Goal: Complete application form: Complete application form

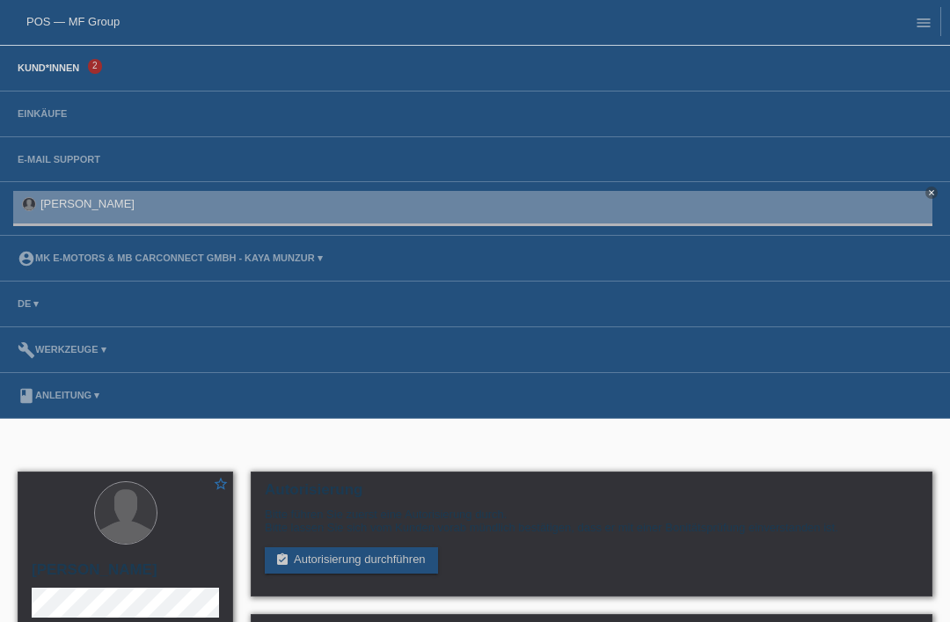
click at [40, 72] on link "Kund*innen" at bounding box center [48, 67] width 79 height 11
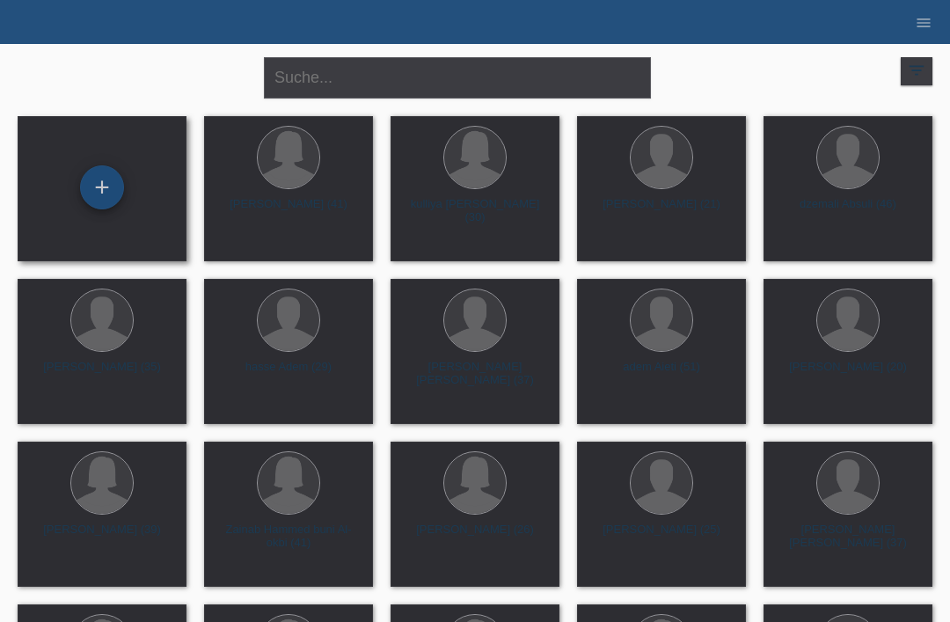
click at [99, 175] on div "+" at bounding box center [102, 187] width 42 height 30
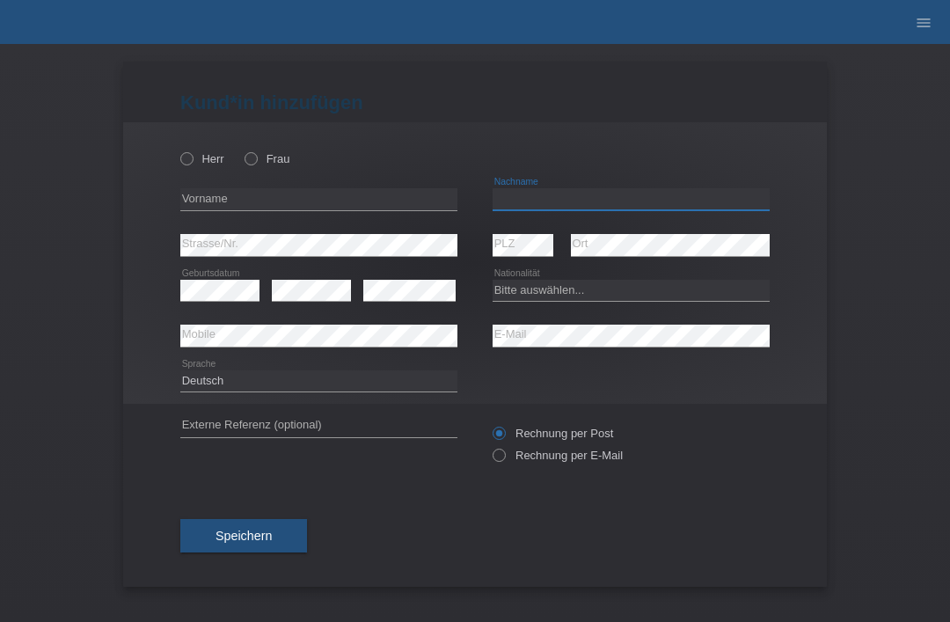
click at [527, 202] on input "text" at bounding box center [631, 199] width 277 height 22
type input "Brandes"
click at [203, 202] on input "text" at bounding box center [318, 199] width 277 height 22
type input "budimak"
click at [573, 295] on select "Bitte auswählen... Schweiz Deutschland Liechtenstein Österreich ------------ Af…" at bounding box center [631, 290] width 277 height 21
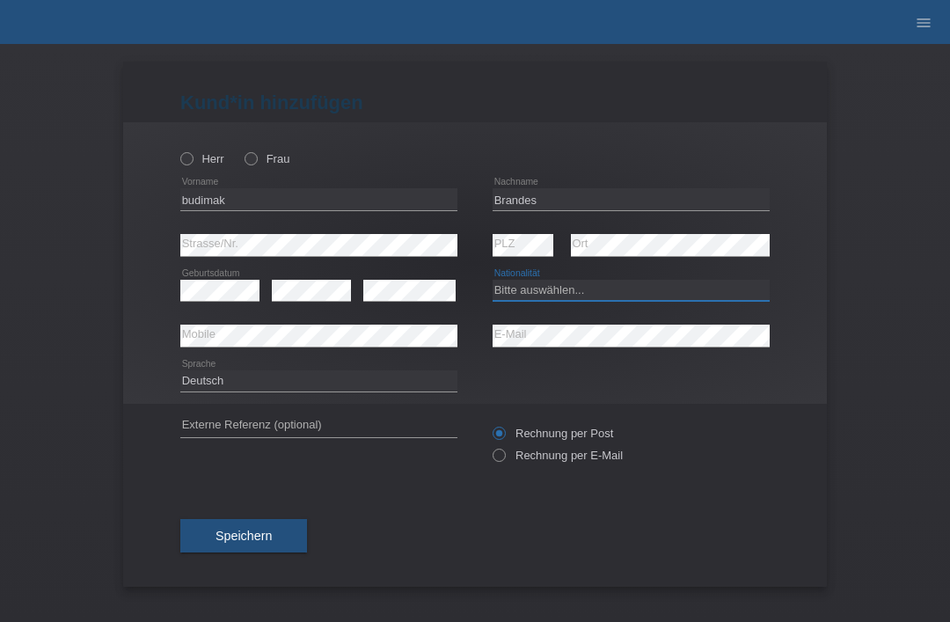
select select "RS"
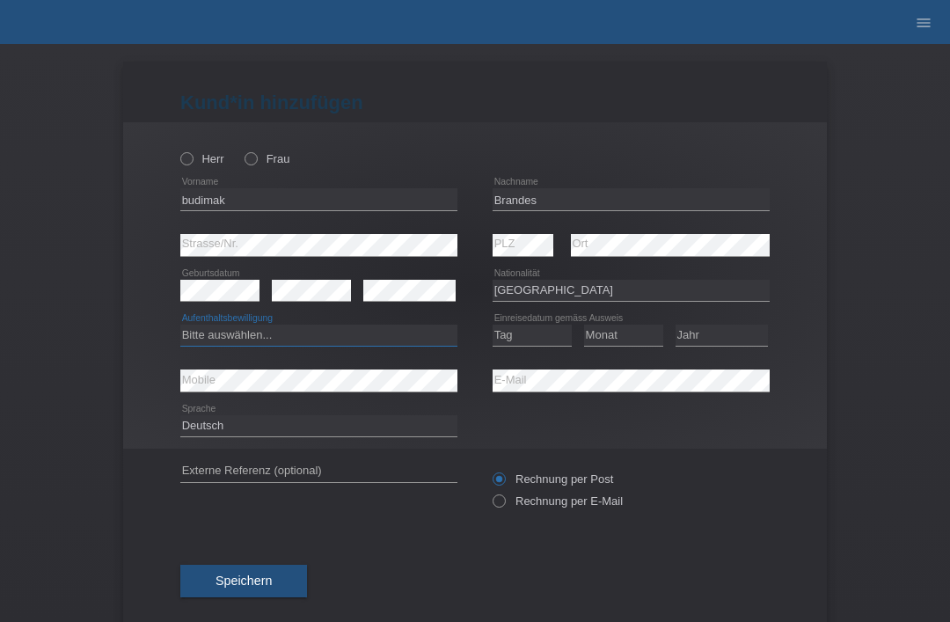
click at [398, 346] on select "Bitte auswählen... C B B - Flüchtlingsstatus Andere" at bounding box center [318, 335] width 277 height 21
select select "C"
click at [529, 345] on select "Tag 01 02 03 04 05 06 07 08 09 10 11" at bounding box center [532, 335] width 79 height 21
select select "21"
click at [624, 335] on select "Monat 01 02 03 04 05 06 07 08 09 10 11" at bounding box center [623, 335] width 79 height 21
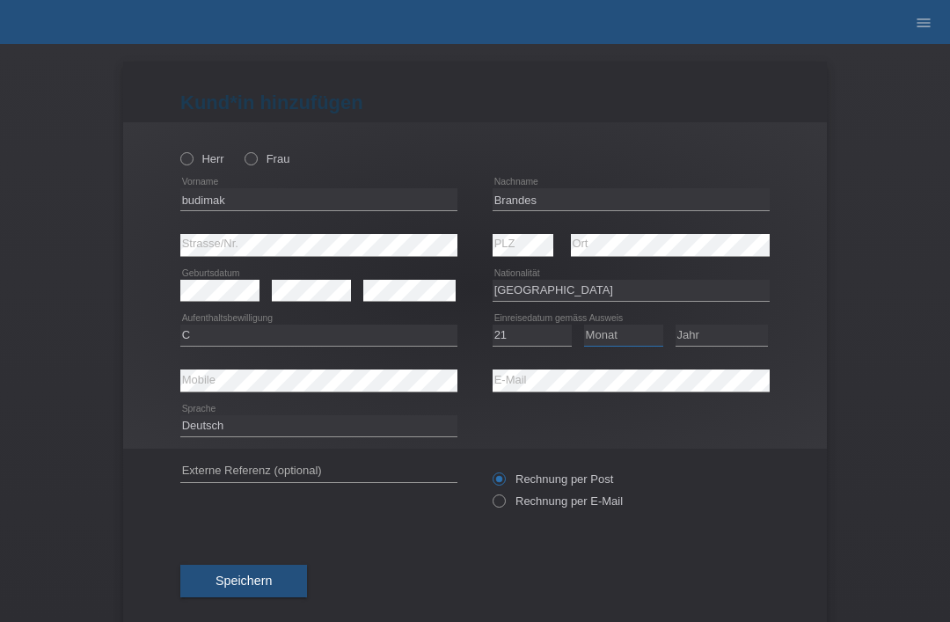
select select "08"
click at [734, 346] on select "Jahr 2025 2024 2023 2022 2021 2020 2019 2018 2017 2016 2015 2014 2013 2012 2011…" at bounding box center [721, 335] width 92 height 21
select select "1989"
click at [268, 153] on label "Frau" at bounding box center [267, 158] width 45 height 13
click at [256, 153] on input "Frau" at bounding box center [250, 157] width 11 height 11
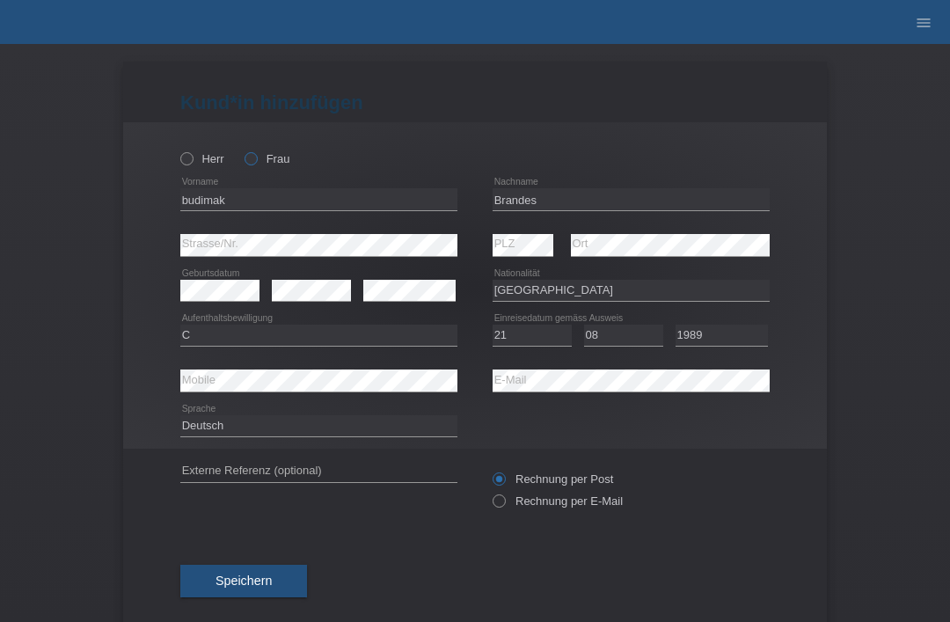
radio input "true"
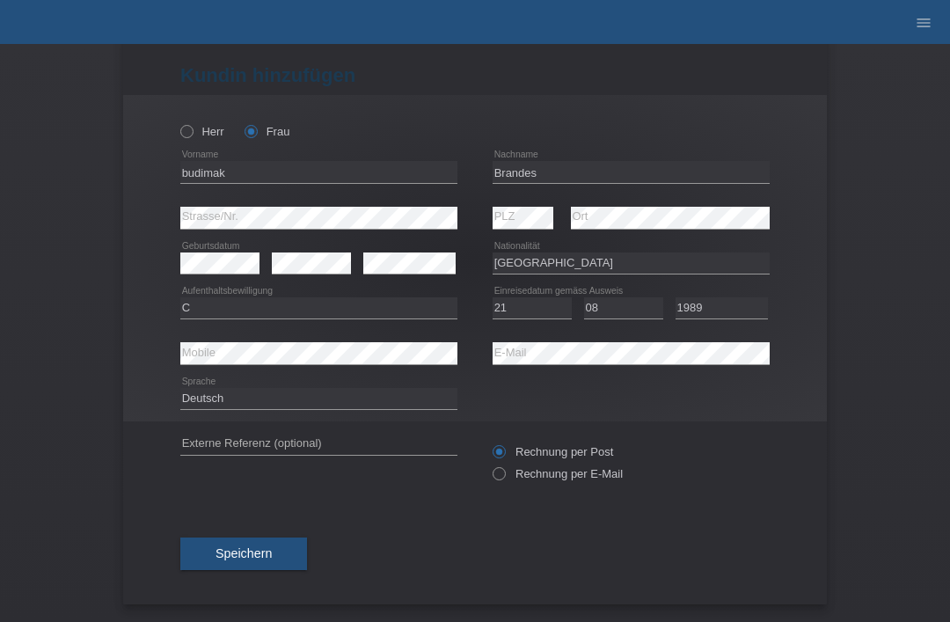
scroll to position [34, 0]
click at [269, 560] on span "Speichern" at bounding box center [243, 553] width 56 height 14
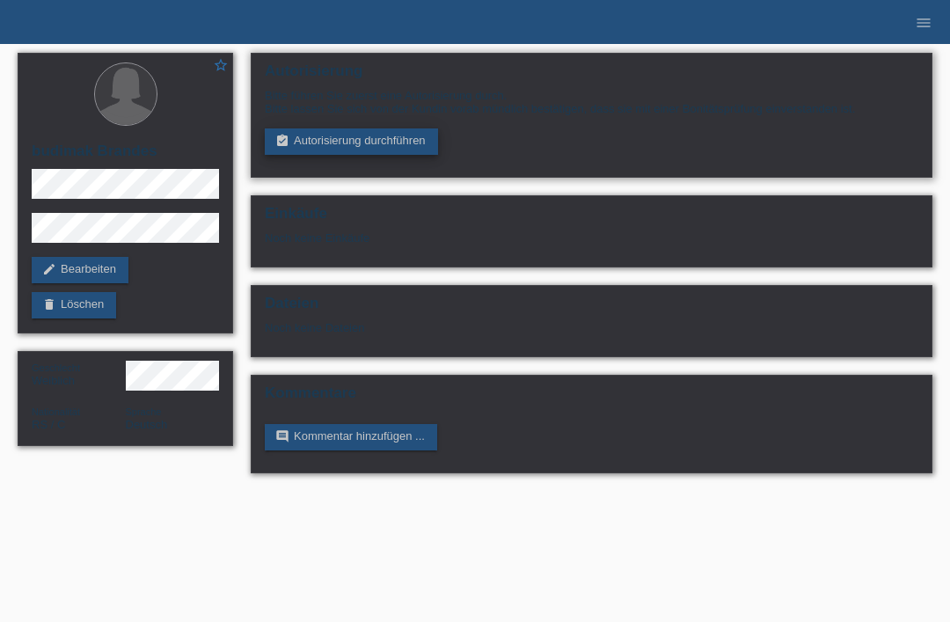
click at [298, 150] on link "assignment_turned_in Autorisierung durchführen" at bounding box center [351, 141] width 173 height 26
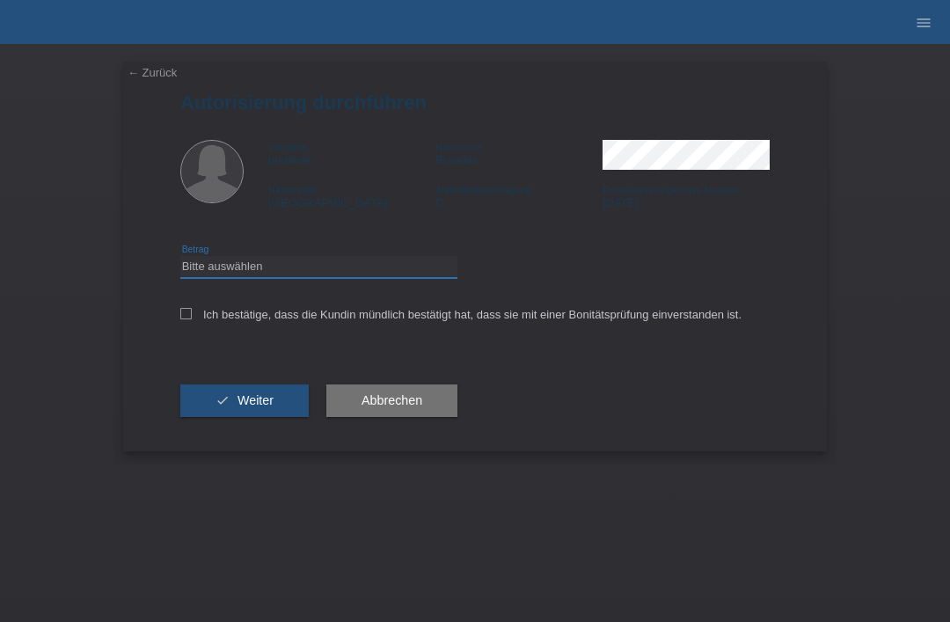
click at [219, 272] on select "Bitte auswählen CHF 1.00 - CHF 499.00 CHF 500.00 - CHF 1'999.00 CHF 2'000.00 - …" at bounding box center [318, 266] width 277 height 21
select select "3"
click at [173, 325] on div "← Zurück Autorisierung durchführen Vorname budimak Nachname [PERSON_NAME] Natio…" at bounding box center [475, 257] width 704 height 390
click at [180, 314] on icon at bounding box center [185, 313] width 11 height 11
click at [180, 314] on input "Ich bestätige, dass die Kundin mündlich bestätigt hat, dass sie mit einer Bonit…" at bounding box center [185, 313] width 11 height 11
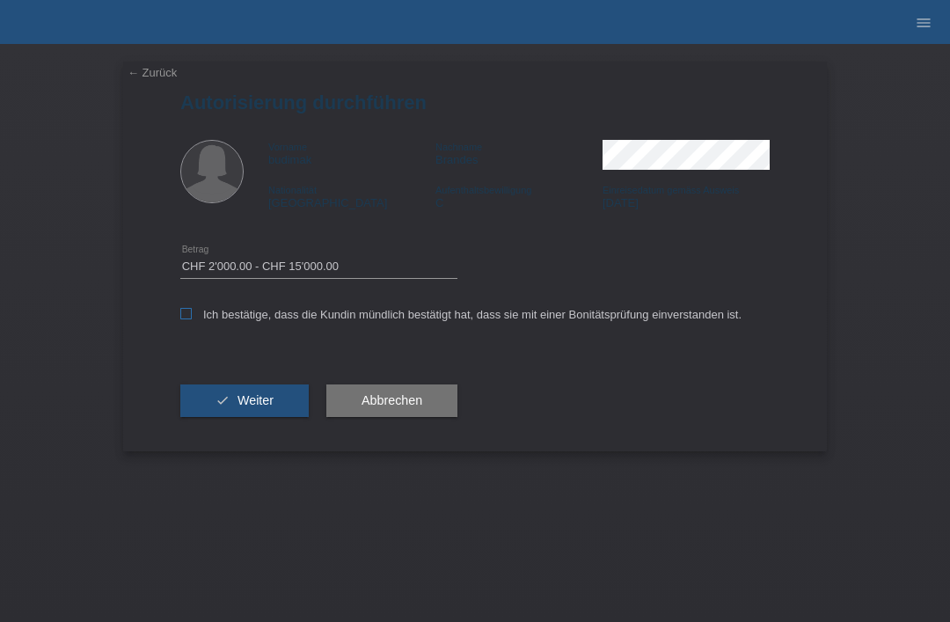
checkbox input "true"
click at [204, 393] on button "check Weiter" at bounding box center [244, 400] width 128 height 33
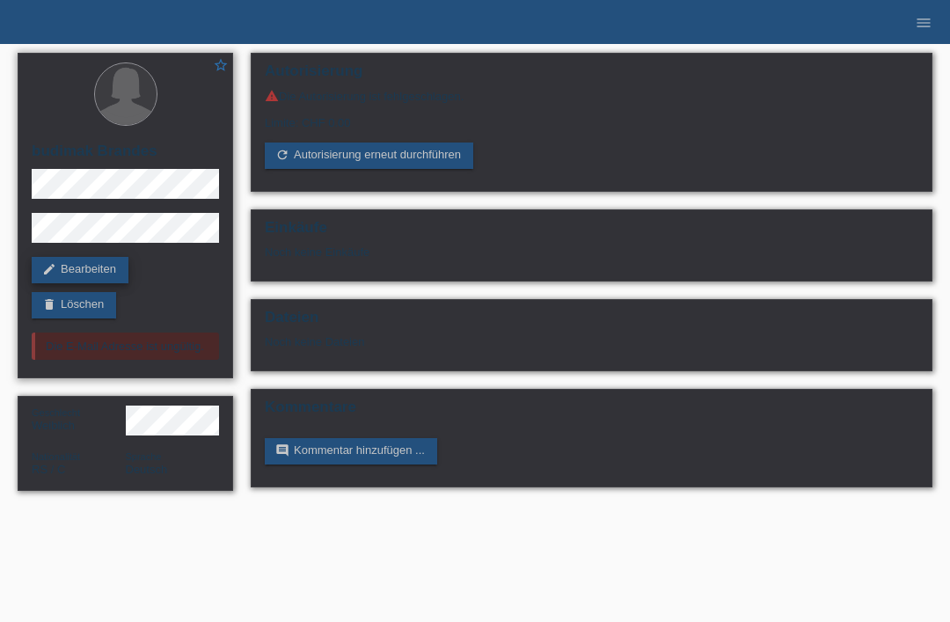
click at [82, 266] on link "edit Bearbeiten" at bounding box center [80, 270] width 97 height 26
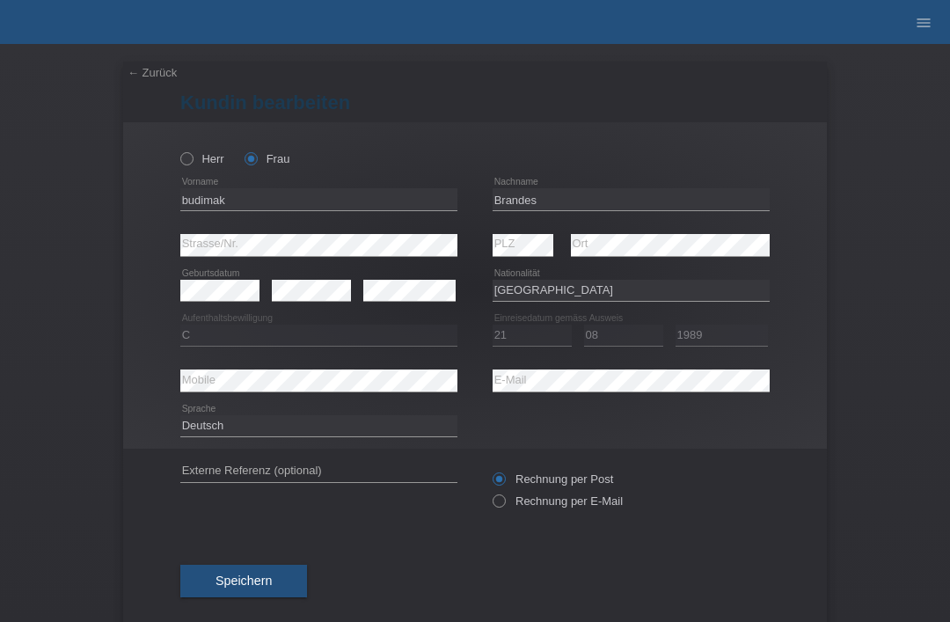
select select "RS"
select select "C"
select select "21"
select select "08"
select select "1989"
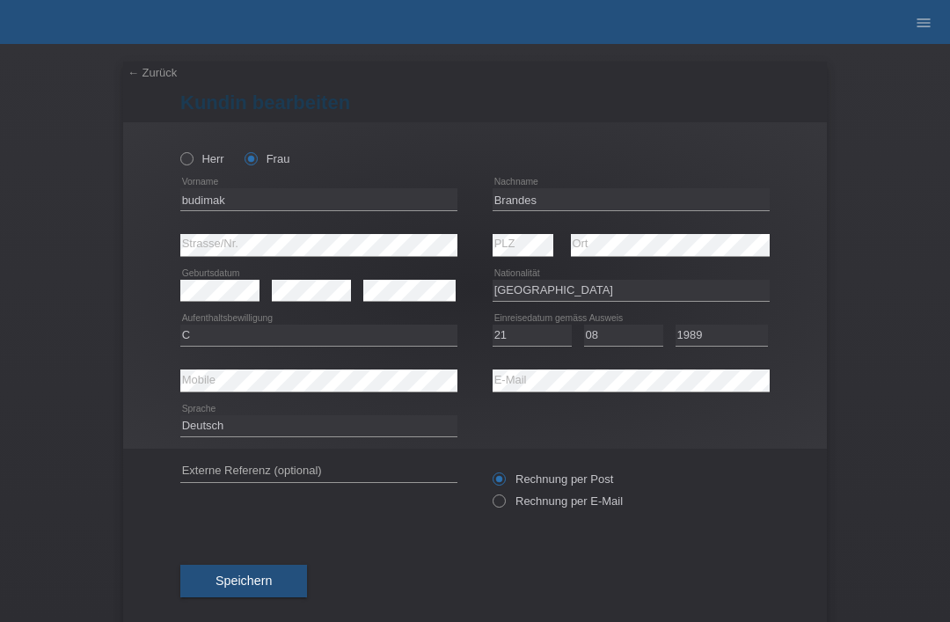
drag, startPoint x: 658, startPoint y: 394, endPoint x: -1, endPoint y: -1, distance: 768.1
click at [0, 0] on html "POS — MF Group Kund*innen 2 Einkäufe E-Mail Support budimak Brandes close" at bounding box center [475, 22] width 950 height 44
click at [894, 366] on div "← Zurück Kundin bearbeiten Herr Frau budimak error Vorname PLZ" at bounding box center [475, 333] width 950 height 578
click at [879, 407] on div "← Zurück Kundin bearbeiten Herr Frau budimak error Vorname PLZ" at bounding box center [475, 333] width 950 height 578
click at [843, 398] on div "← Zurück Kundin bearbeiten Herr Frau budimak error Vorname PLZ" at bounding box center [475, 333] width 950 height 578
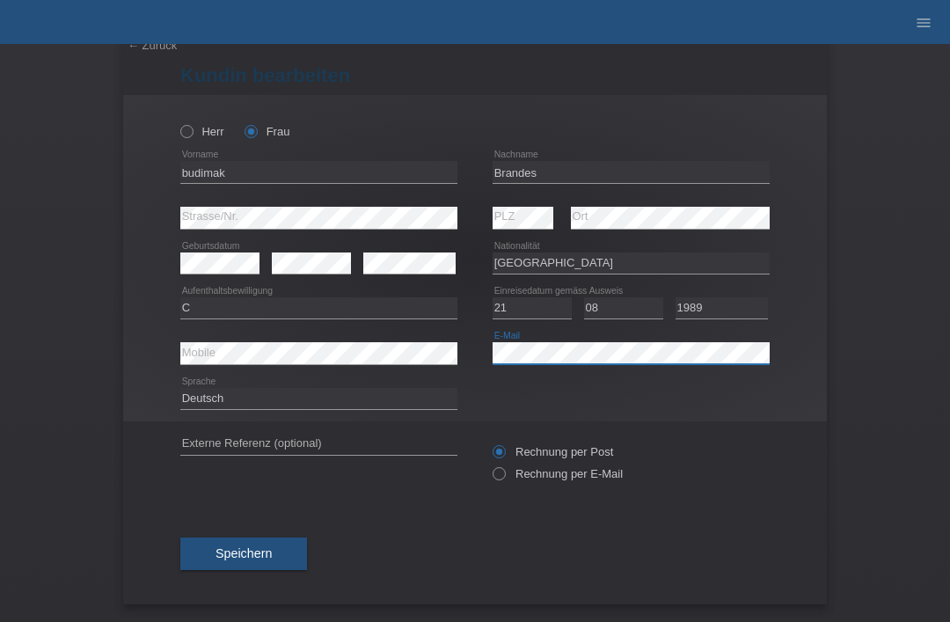
scroll to position [34, 0]
click at [260, 537] on button "Speichern" at bounding box center [243, 553] width 127 height 33
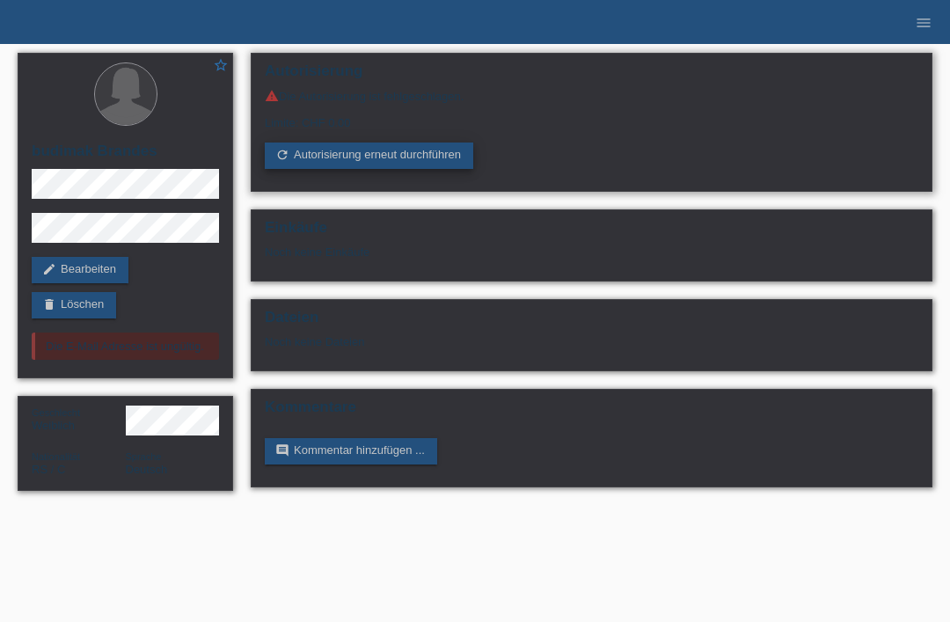
click at [317, 158] on link "refresh Autorisierung erneut durchführen" at bounding box center [369, 155] width 208 height 26
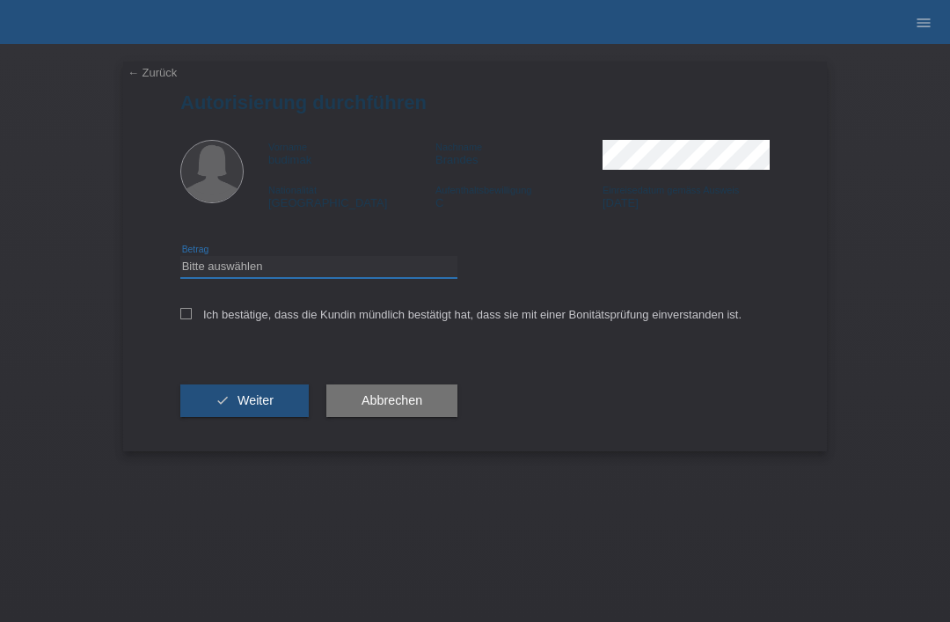
click at [203, 266] on select "Bitte auswählen CHF 1.00 - CHF 499.00 CHF 500.00 - CHF 1'999.00 CHF 2'000.00 - …" at bounding box center [318, 266] width 277 height 21
select select "3"
click at [192, 312] on label "Ich bestätige, dass die Kundin mündlich bestätigt hat, dass sie mit einer Bonit…" at bounding box center [460, 314] width 561 height 13
click at [192, 312] on input "Ich bestätige, dass die Kundin mündlich bestätigt hat, dass sie mit einer Bonit…" at bounding box center [185, 313] width 11 height 11
checkbox input "true"
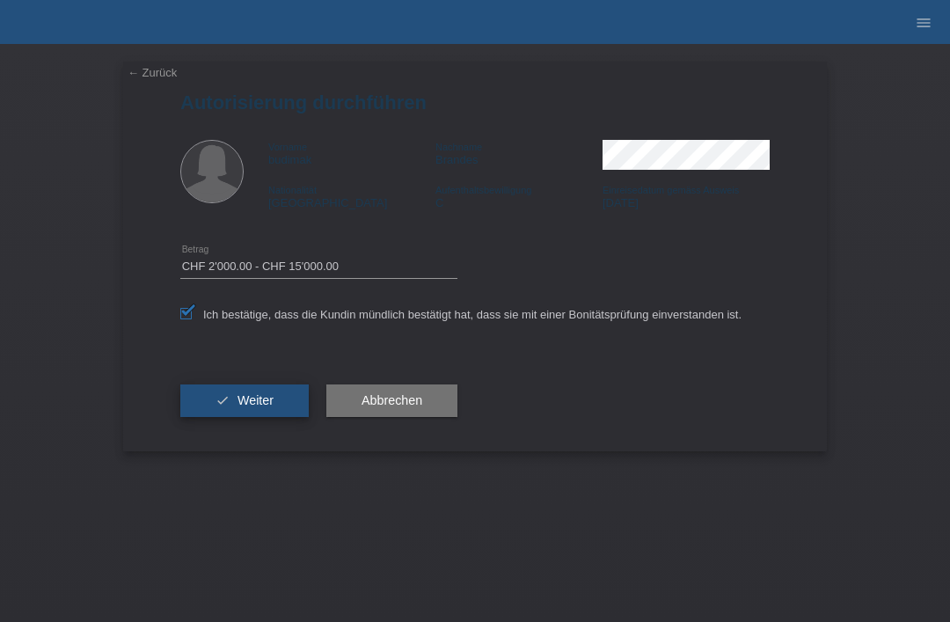
click at [215, 418] on button "check Weiter" at bounding box center [244, 400] width 128 height 33
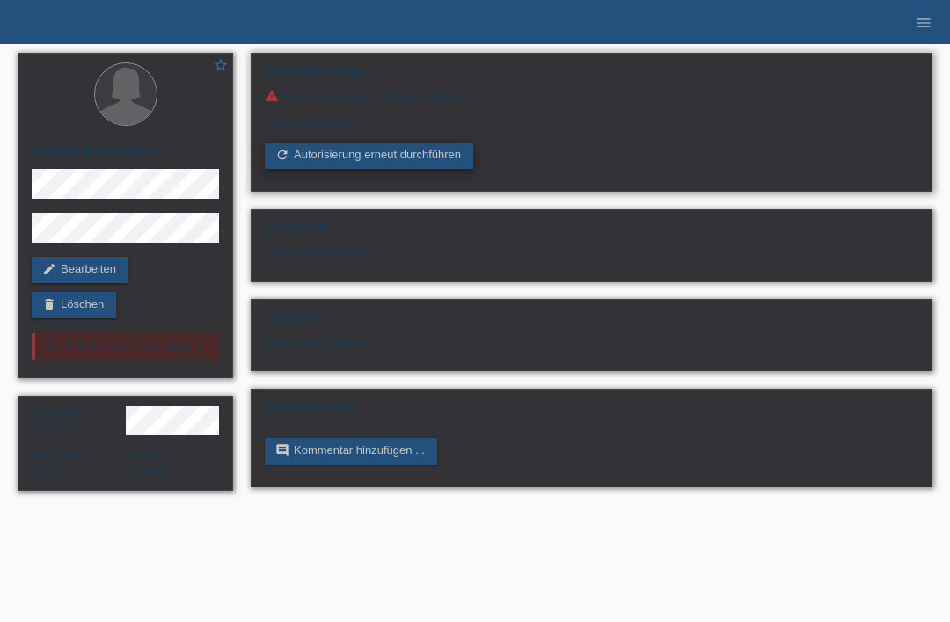
click at [309, 159] on link "refresh Autorisierung erneut durchführen" at bounding box center [369, 155] width 208 height 26
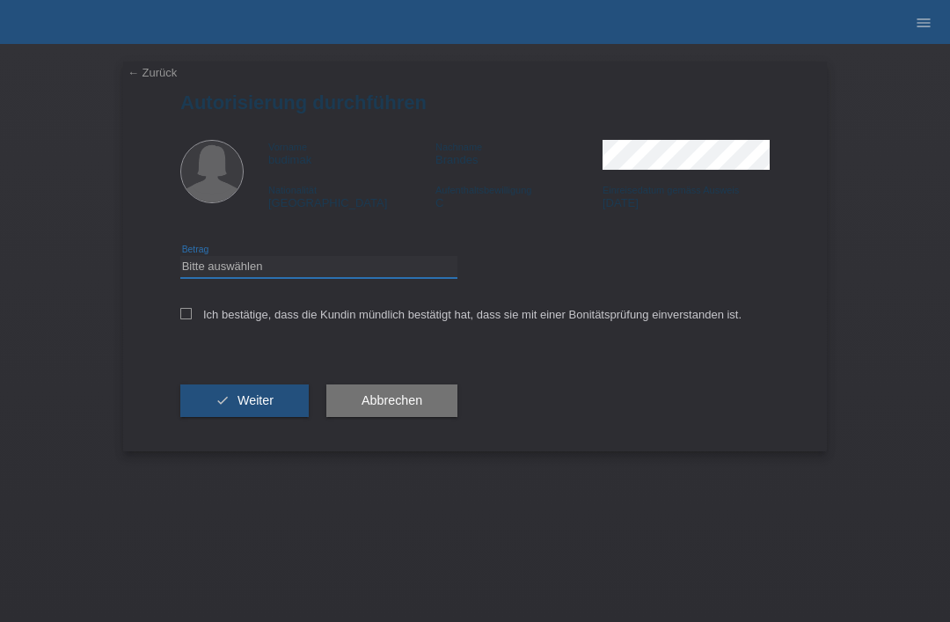
click at [211, 271] on select "Bitte auswählen CHF 1.00 - CHF 499.00 CHF 500.00 - CHF 1'999.00 CHF 2'000.00 - …" at bounding box center [318, 266] width 277 height 21
select select "3"
click at [181, 317] on icon at bounding box center [185, 313] width 11 height 11
click at [181, 317] on input "Ich bestätige, dass die Kundin mündlich bestätigt hat, dass sie mit einer Bonit…" at bounding box center [185, 313] width 11 height 11
checkbox input "true"
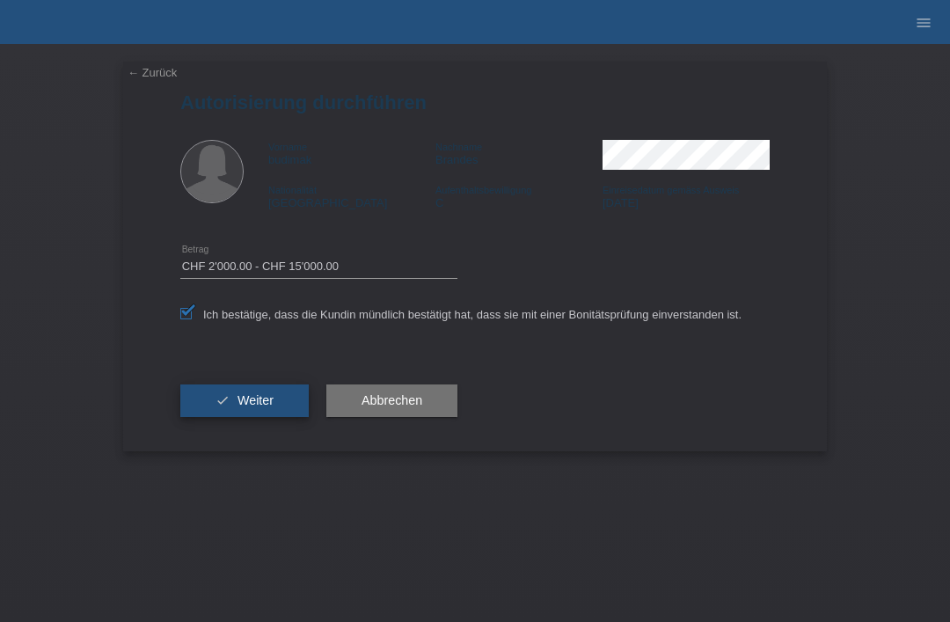
click at [207, 412] on button "check Weiter" at bounding box center [244, 400] width 128 height 33
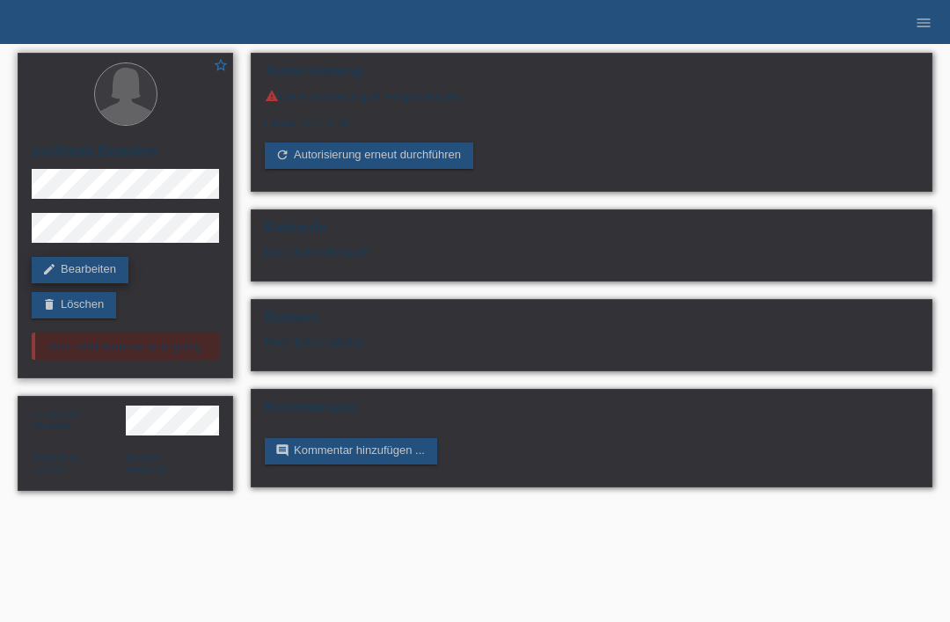
click at [86, 266] on link "edit Bearbeiten" at bounding box center [80, 270] width 97 height 26
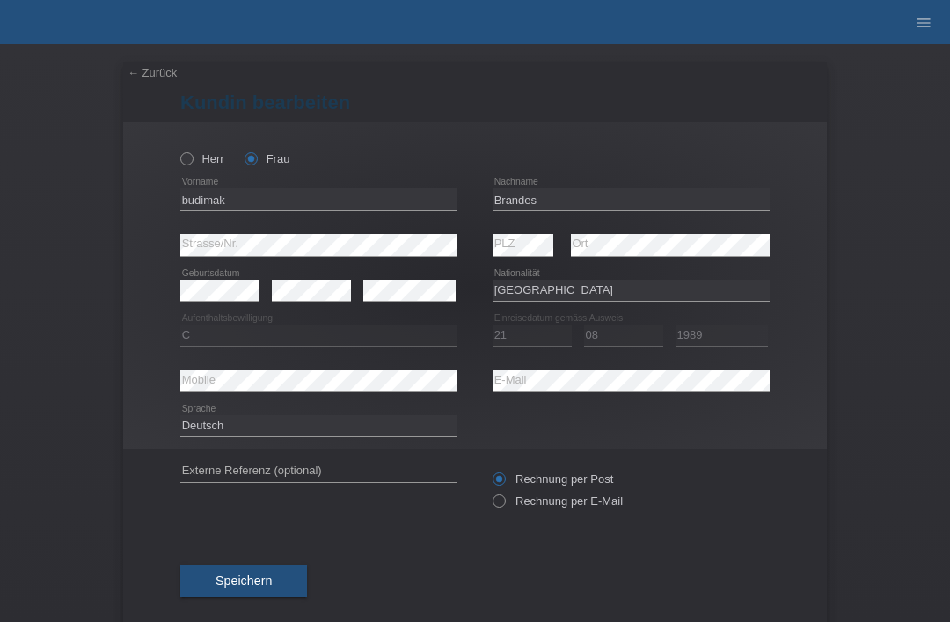
select select "RS"
select select "C"
select select "21"
select select "08"
select select "1989"
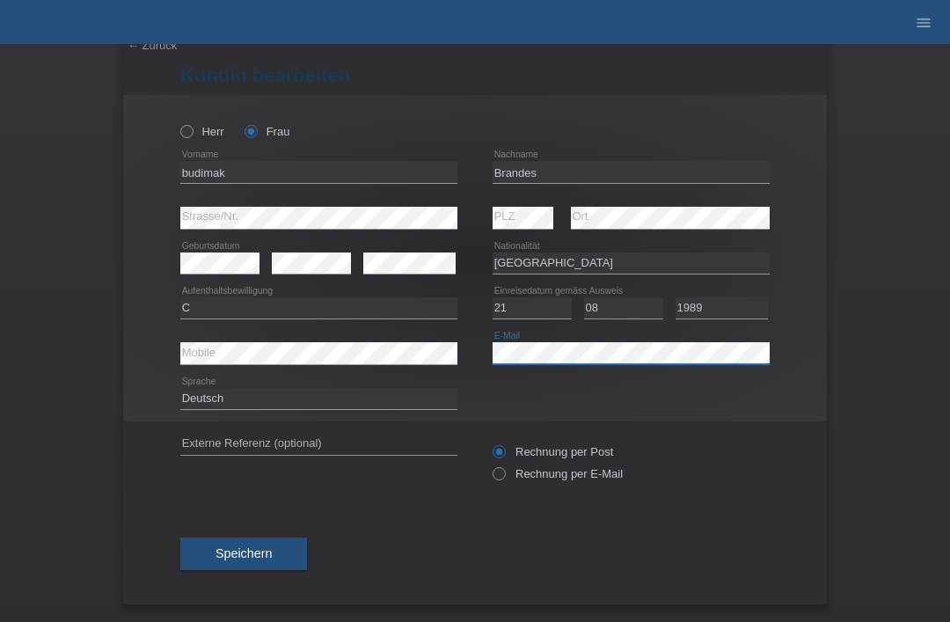
scroll to position [34, 0]
click at [198, 548] on button "Speichern" at bounding box center [243, 553] width 127 height 33
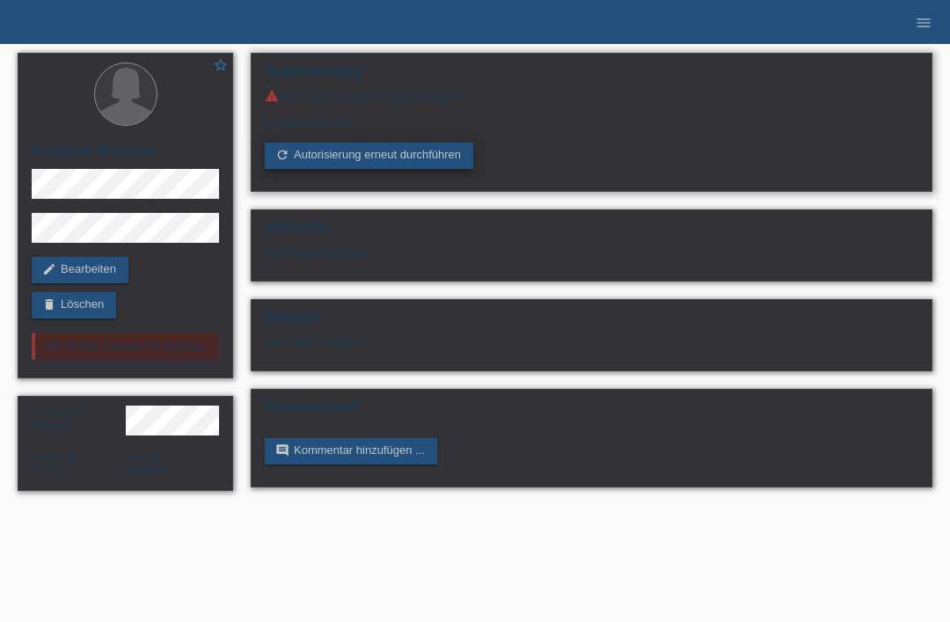
click at [318, 164] on link "refresh Autorisierung erneut durchführen" at bounding box center [369, 155] width 208 height 26
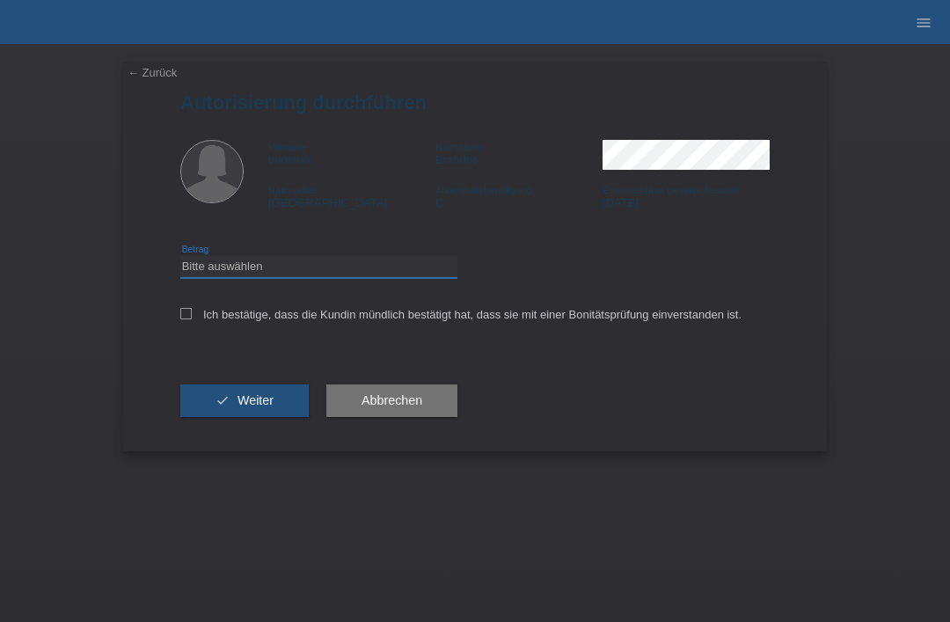
click at [211, 265] on select "Bitte auswählen CHF 1.00 - CHF 499.00 CHF 500.00 - CHF 1'999.00 CHF 2'000.00 - …" at bounding box center [318, 266] width 277 height 21
select select "3"
click at [181, 304] on div "Ich bestätige, dass die Kundin mündlich bestätigt hat, dass sie mit einer Bonit…" at bounding box center [474, 320] width 589 height 60
click at [182, 319] on input "Ich bestätige, dass die Kundin mündlich bestätigt hat, dass sie mit einer Bonit…" at bounding box center [185, 313] width 11 height 11
checkbox input "true"
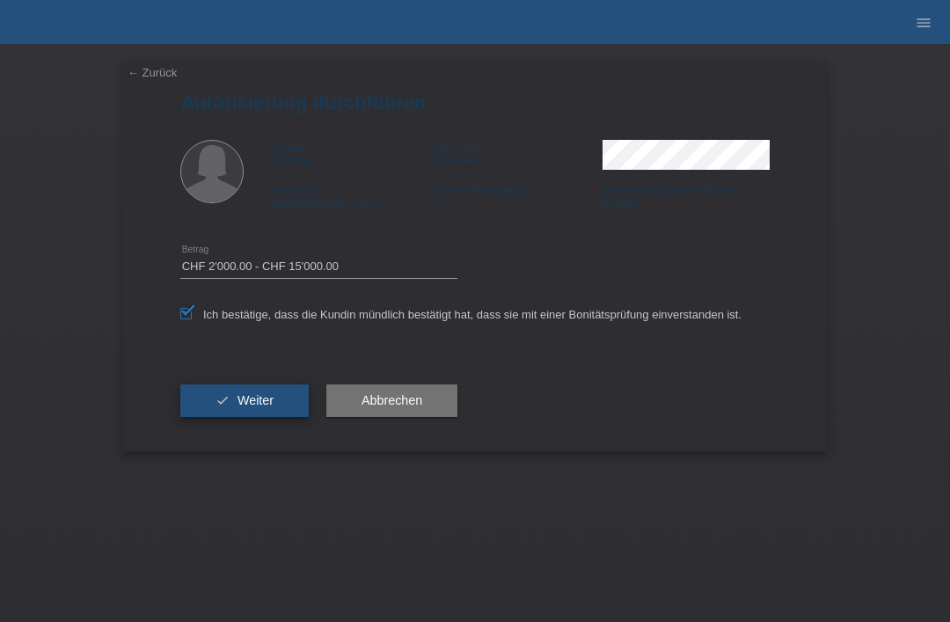
click at [208, 391] on button "check Weiter" at bounding box center [244, 400] width 128 height 33
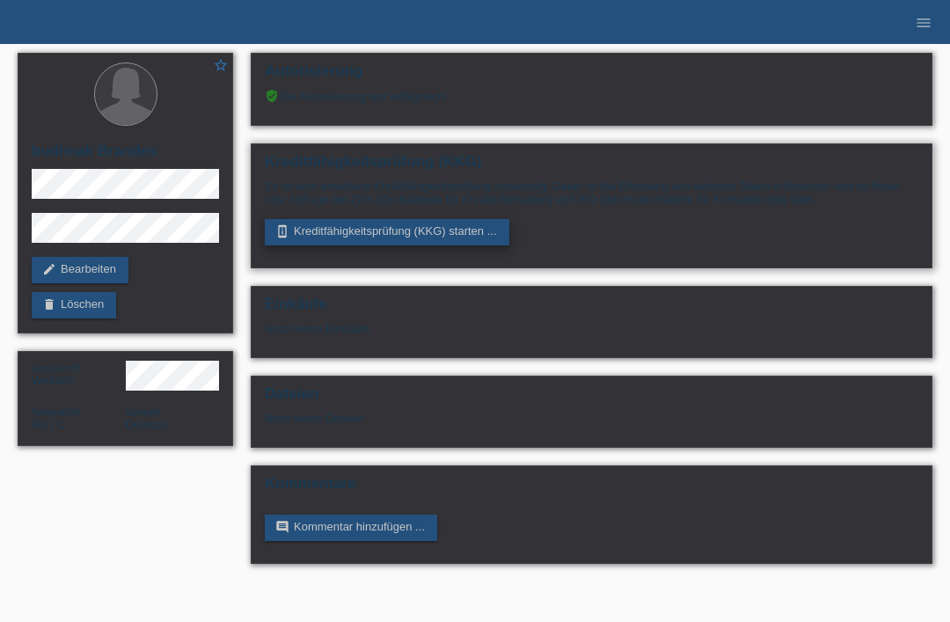
click at [322, 237] on link "perm_device_information Kreditfähigkeitsprüfung (KKG) starten ..." at bounding box center [387, 232] width 245 height 26
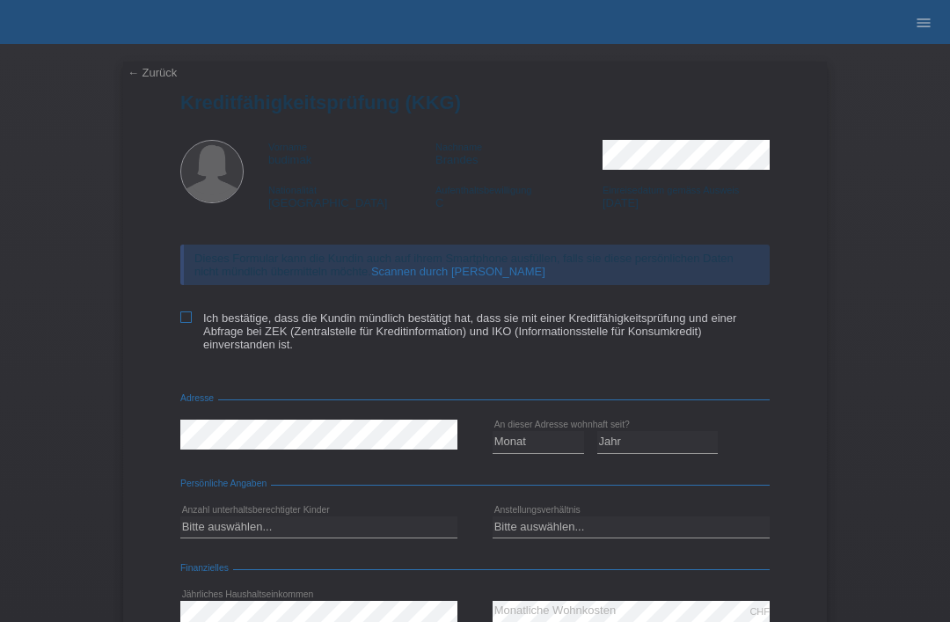
click at [197, 328] on label "Ich bestätige, dass die Kundin mündlich bestätigt hat, dass sie mit einer Kredi…" at bounding box center [474, 331] width 589 height 40
click at [192, 323] on input "Ich bestätige, dass die Kundin mündlich bestätigt hat, dass sie mit einer Kredi…" at bounding box center [185, 316] width 11 height 11
checkbox input "true"
click at [559, 446] on select "Monat 01 02 03 04 05 06 07 08 09 10" at bounding box center [538, 441] width 91 height 21
select select "01"
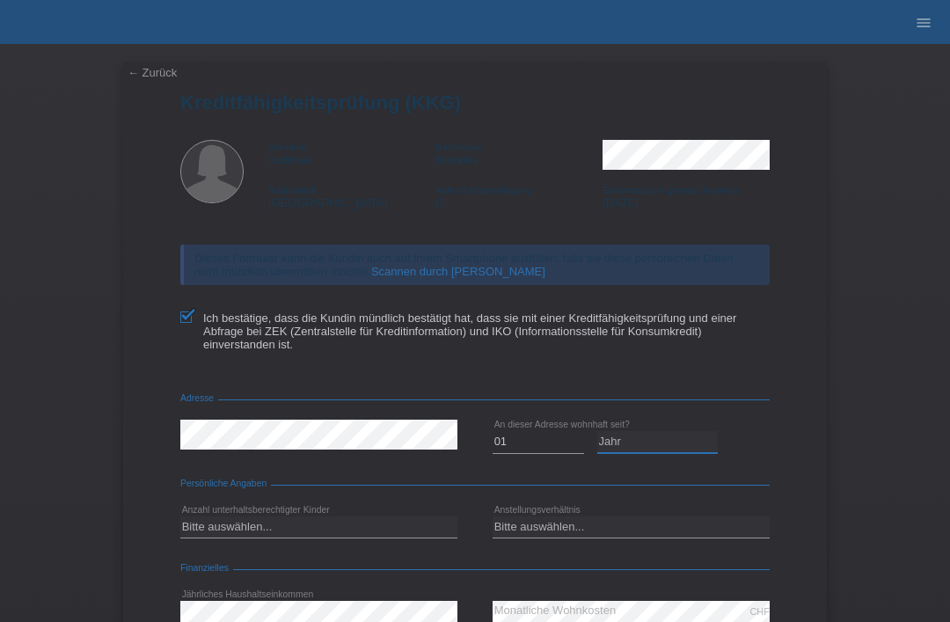
click at [670, 452] on select "Jahr 2025 2024 2023 2022 2021 2020 2019 2018 2017 2016 2015 2014 2013 2012 2011…" at bounding box center [657, 441] width 121 height 21
select select "2015"
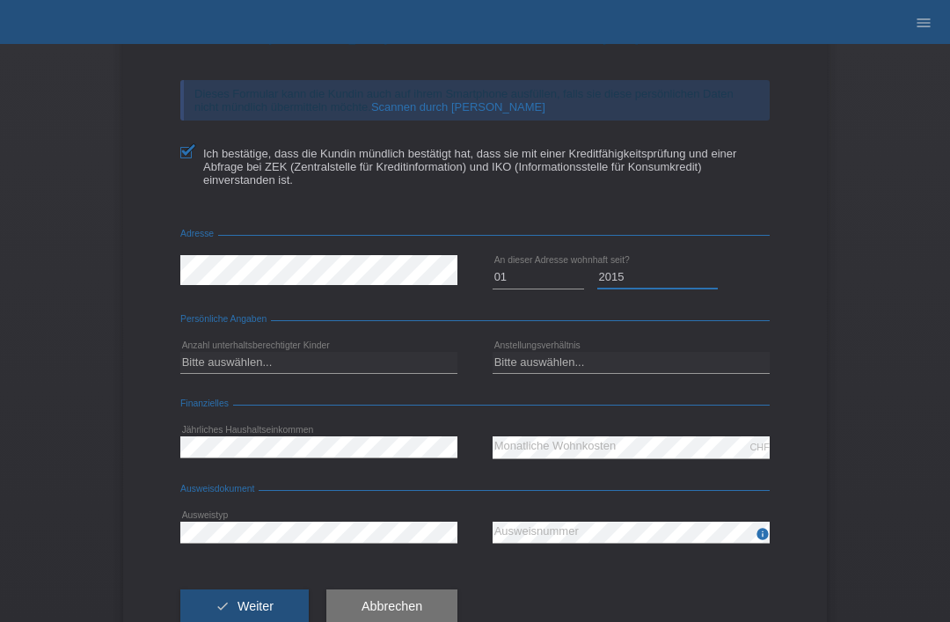
scroll to position [176, 0]
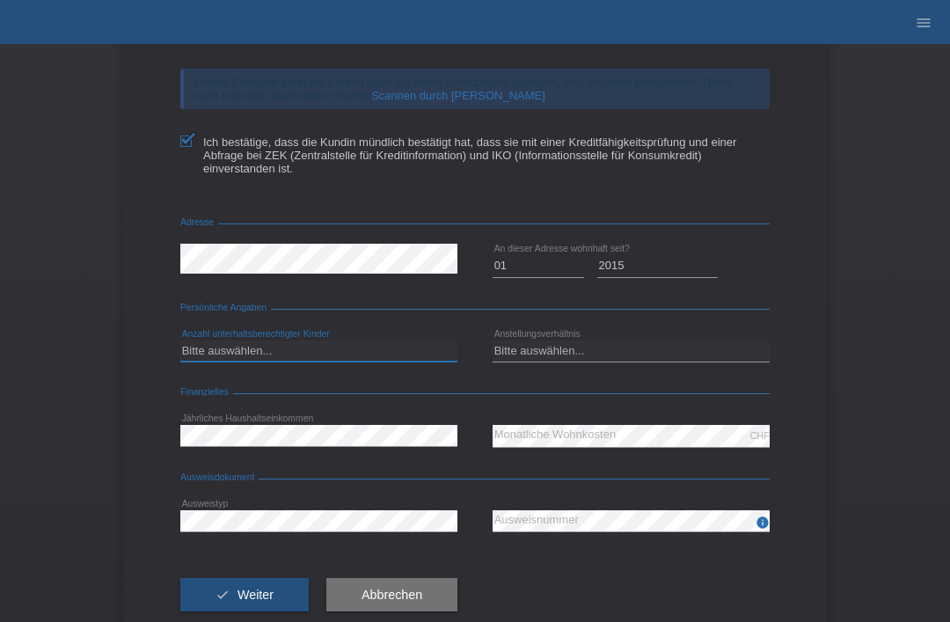
click at [376, 361] on select "Bitte auswählen... 0 1 2 3 4 5 6 7 8 9" at bounding box center [318, 350] width 277 height 21
select select "0"
click at [618, 360] on select "Bitte auswählen... Unbefristet Befristet Lehrling/Student Pensioniert Nicht arb…" at bounding box center [631, 350] width 277 height 21
select select "UNLIMITED"
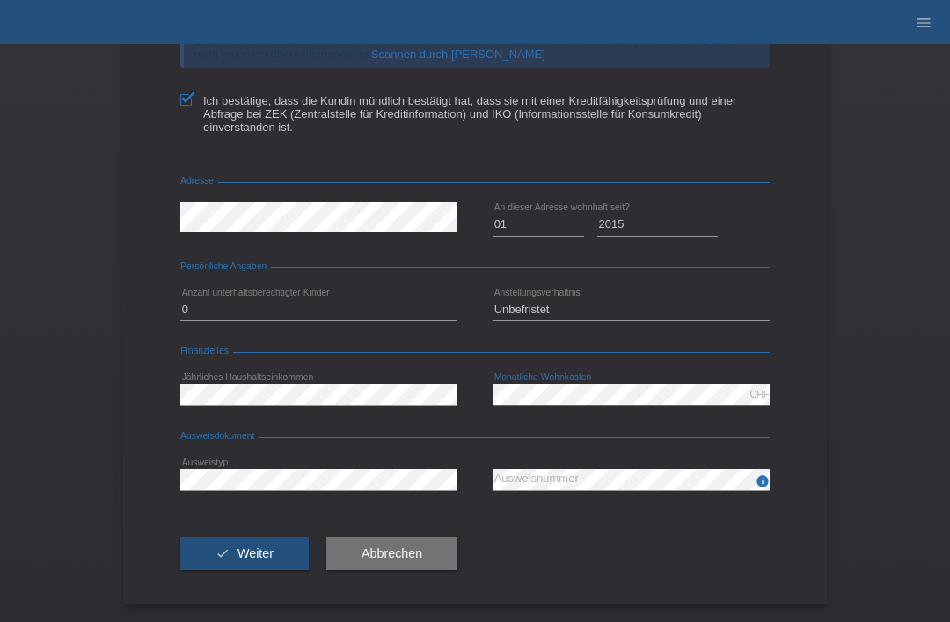
scroll to position [233, 0]
click at [232, 541] on button "check Weiter" at bounding box center [244, 553] width 128 height 33
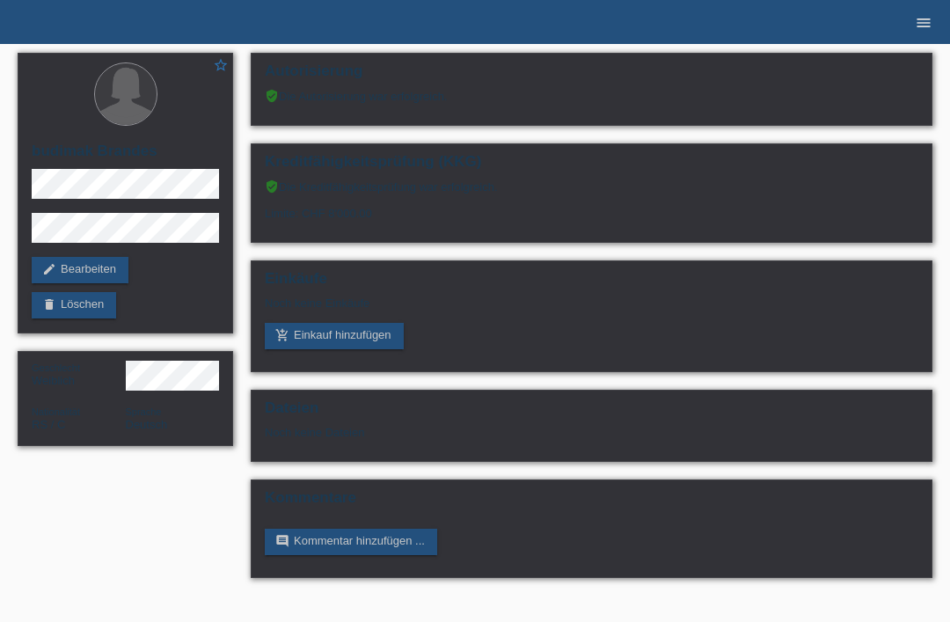
click at [936, 23] on link "menu" at bounding box center [923, 22] width 35 height 11
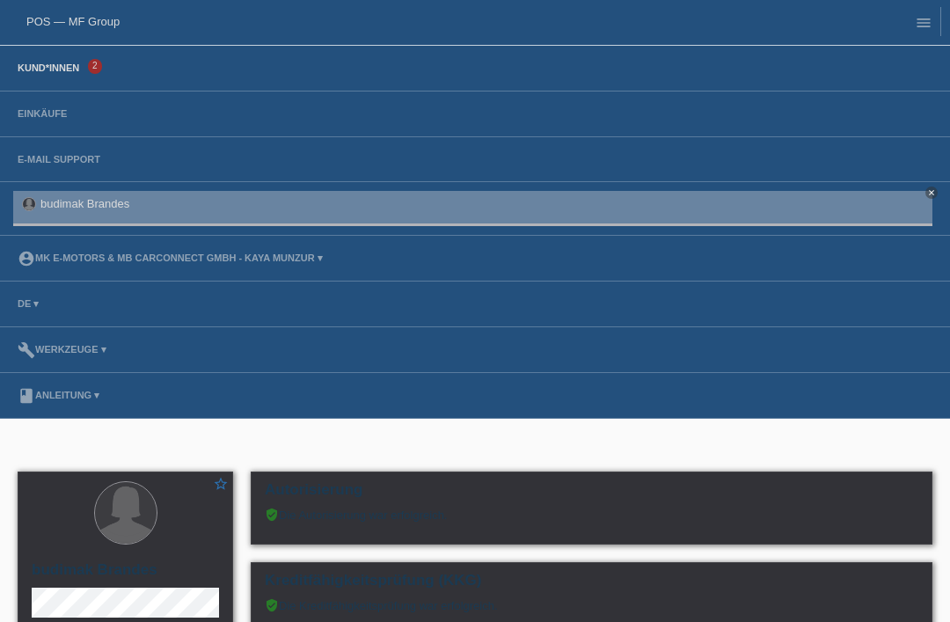
click at [55, 69] on link "Kund*innen" at bounding box center [48, 67] width 79 height 11
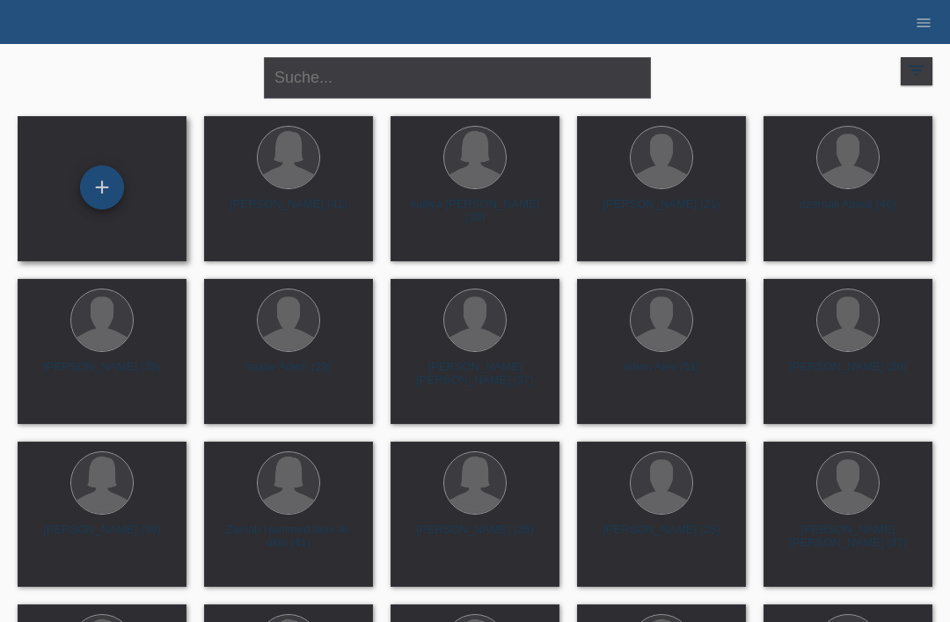
click at [116, 199] on div "+" at bounding box center [102, 187] width 42 height 30
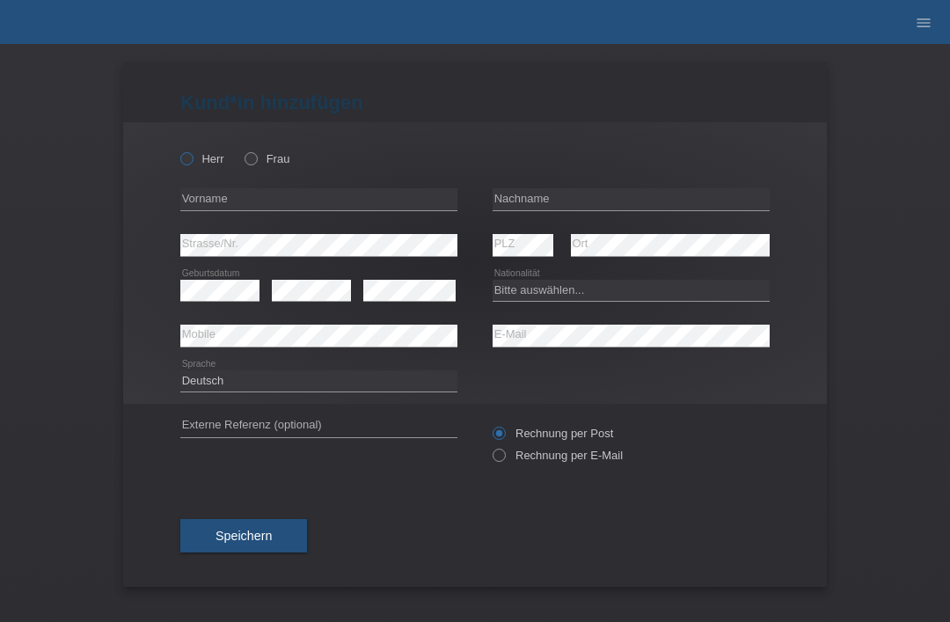
click at [178, 150] on icon at bounding box center [178, 150] width 0 height 0
click at [180, 156] on input "Herr" at bounding box center [185, 157] width 11 height 11
radio input "true"
click at [577, 197] on input "text" at bounding box center [631, 199] width 277 height 22
click at [391, 207] on input "text" at bounding box center [318, 199] width 277 height 22
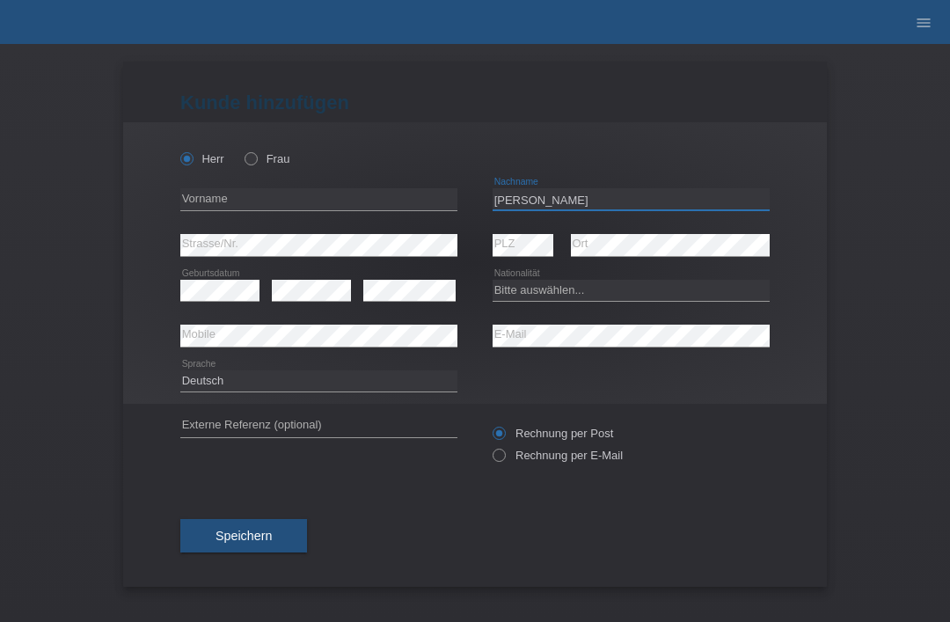
click at [626, 205] on input "Gebremeskel" at bounding box center [631, 199] width 277 height 22
type input "[PERSON_NAME] redea"
click at [353, 204] on input "text" at bounding box center [318, 199] width 277 height 22
type input "bereket"
click at [568, 292] on select "Bitte auswählen... Schweiz Deutschland Liechtenstein Österreich ------------ Af…" at bounding box center [631, 290] width 277 height 21
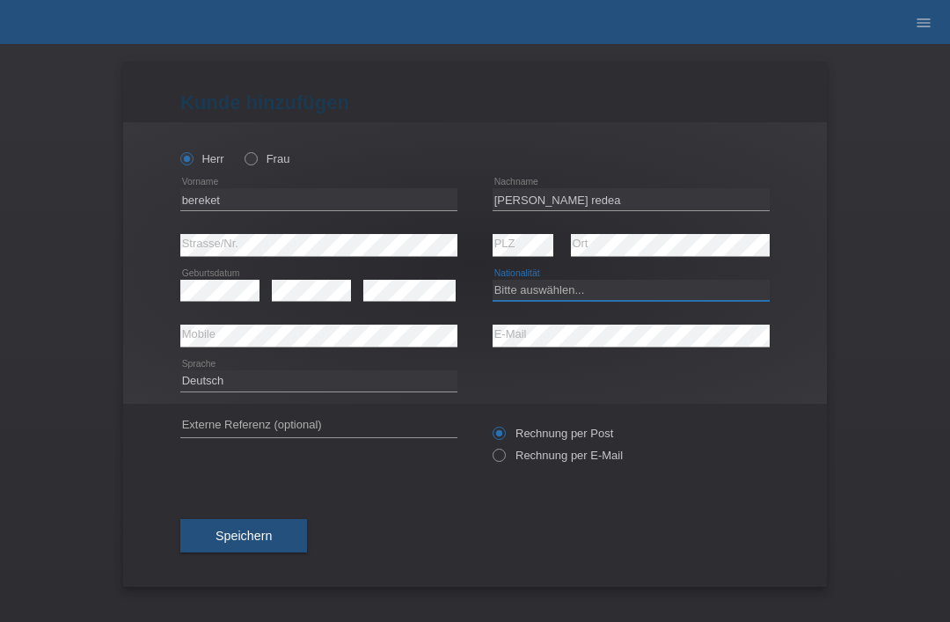
select select "ER"
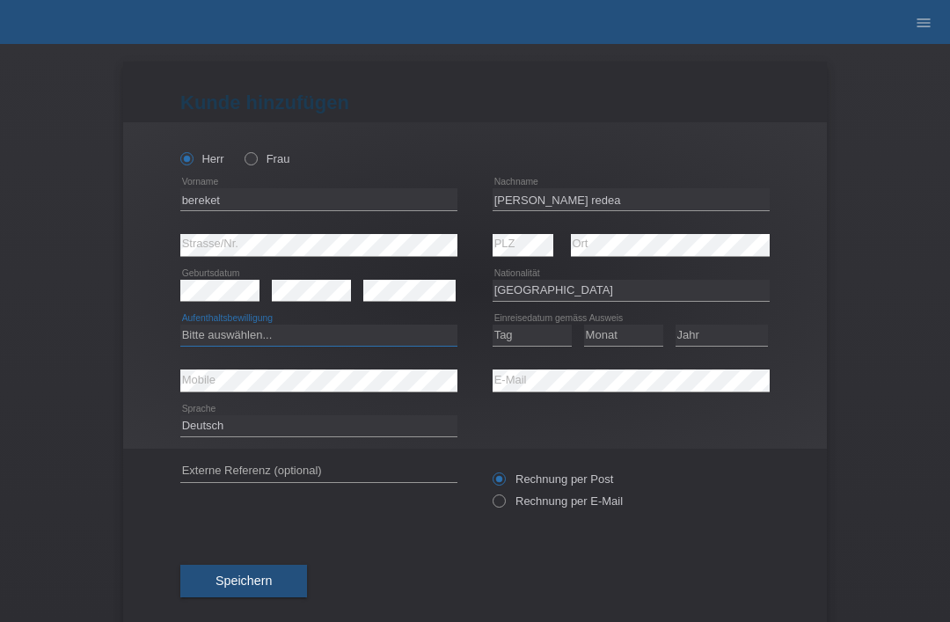
click at [351, 337] on select "Bitte auswählen... C B B - Flüchtlingsstatus Andere" at bounding box center [318, 335] width 277 height 21
select select "B"
click at [552, 346] on select "Tag 01 02 03 04 05 06 07 08 09 10 11" at bounding box center [532, 335] width 79 height 21
select select "31"
click at [631, 342] on select "Monat 01 02 03 04 05 06 07 08 09 10 11" at bounding box center [623, 335] width 79 height 21
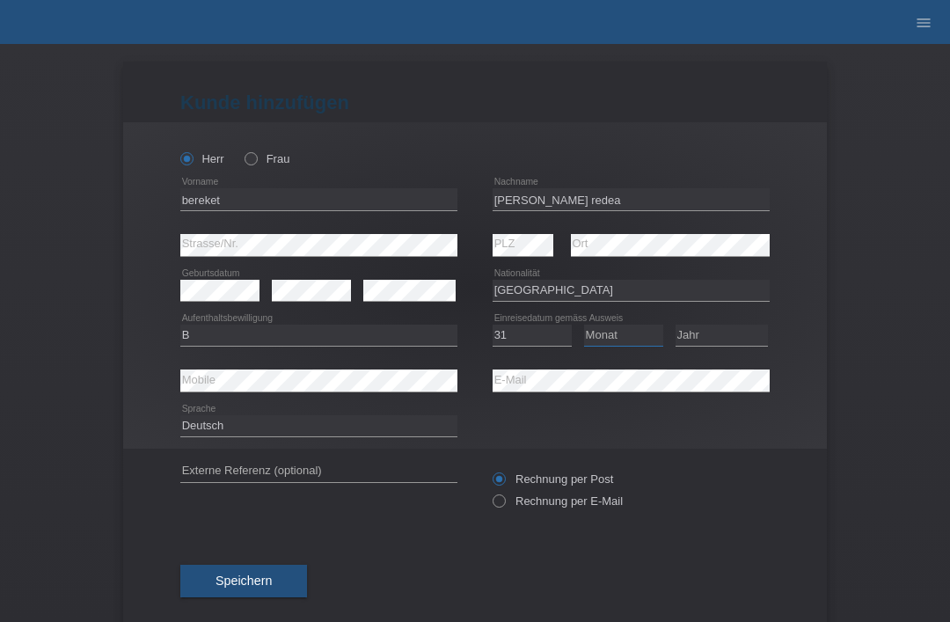
select select "03"
click at [729, 344] on select "Jahr 2025 2024 2023 2022 2021 2020 2019 2018 2017 2016 2015 2014 2013 2012 2011…" at bounding box center [721, 335] width 92 height 21
select select "2022"
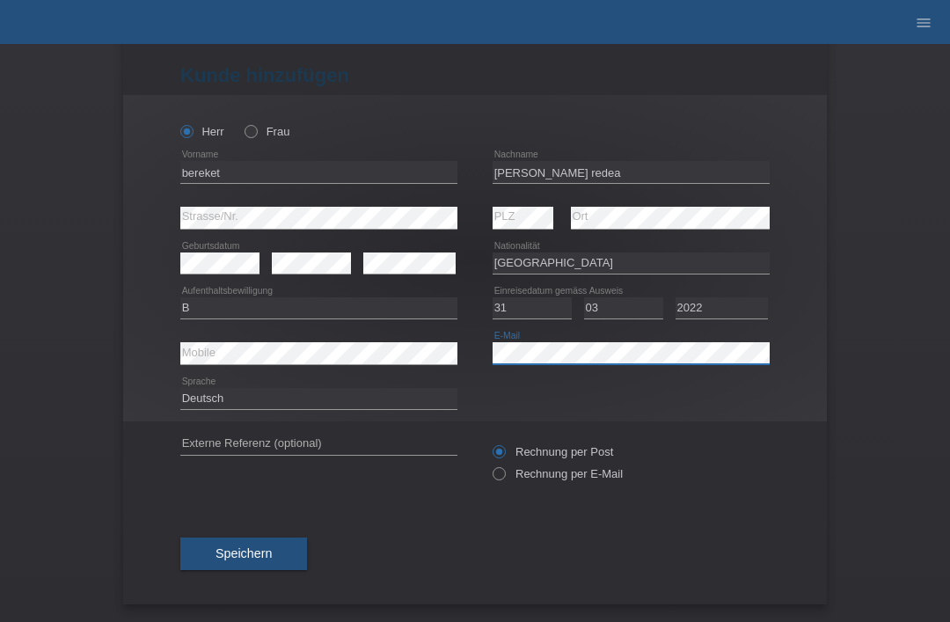
scroll to position [34, 0]
click at [259, 537] on button "Speichern" at bounding box center [243, 553] width 127 height 33
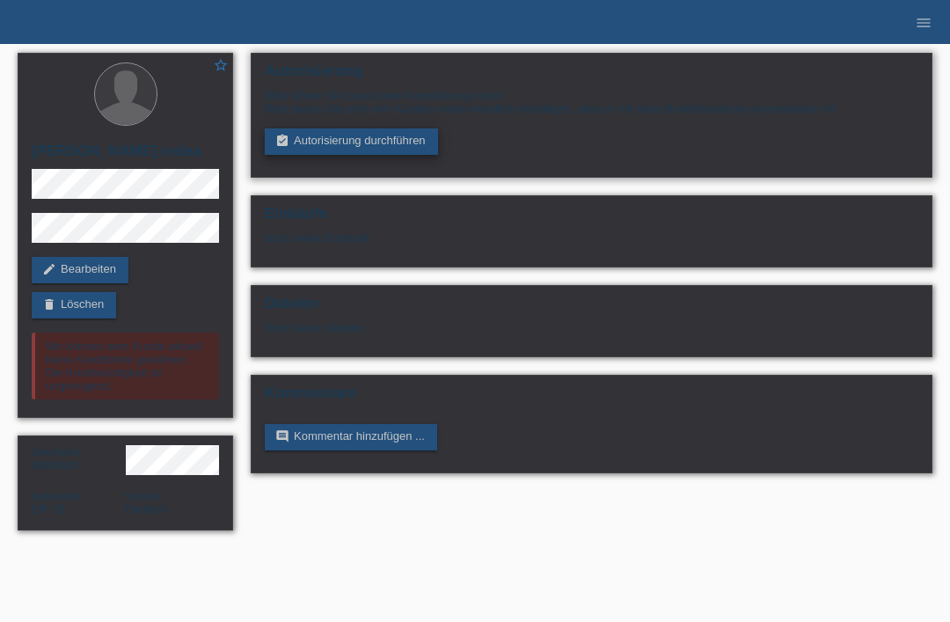
click at [405, 150] on link "assignment_turned_in Autorisierung durchführen" at bounding box center [351, 141] width 173 height 26
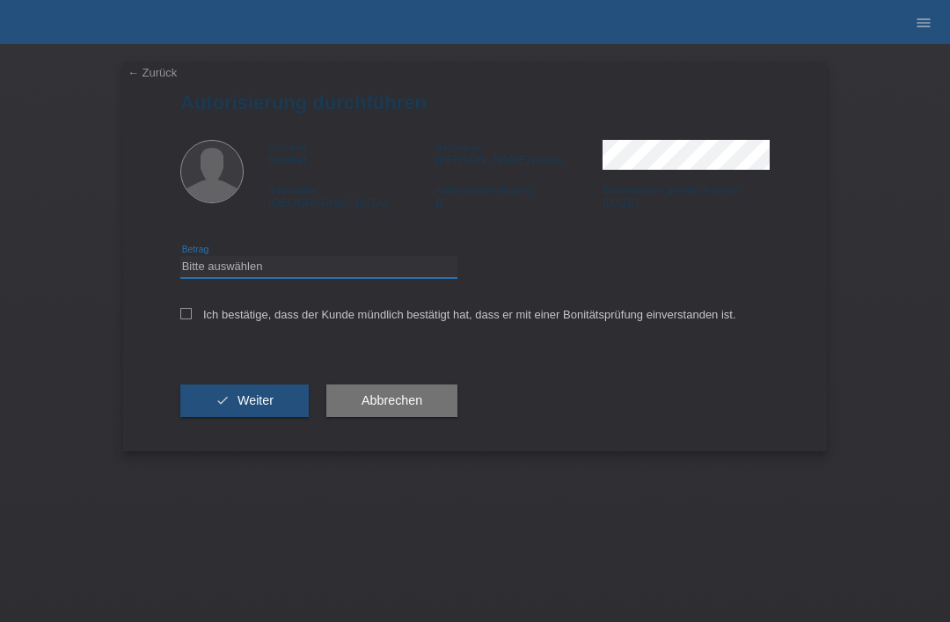
click at [370, 277] on select "Bitte auswählen CHF 1.00 - CHF 499.00 CHF 500.00 - CHF 1'999.00 CHF 2'000.00 - …" at bounding box center [318, 266] width 277 height 21
select select "3"
click at [188, 319] on icon at bounding box center [185, 313] width 11 height 11
click at [188, 319] on input "Ich bestätige, dass der Kunde mündlich bestätigt hat, dass er mit einer Bonität…" at bounding box center [185, 313] width 11 height 11
checkbox input "true"
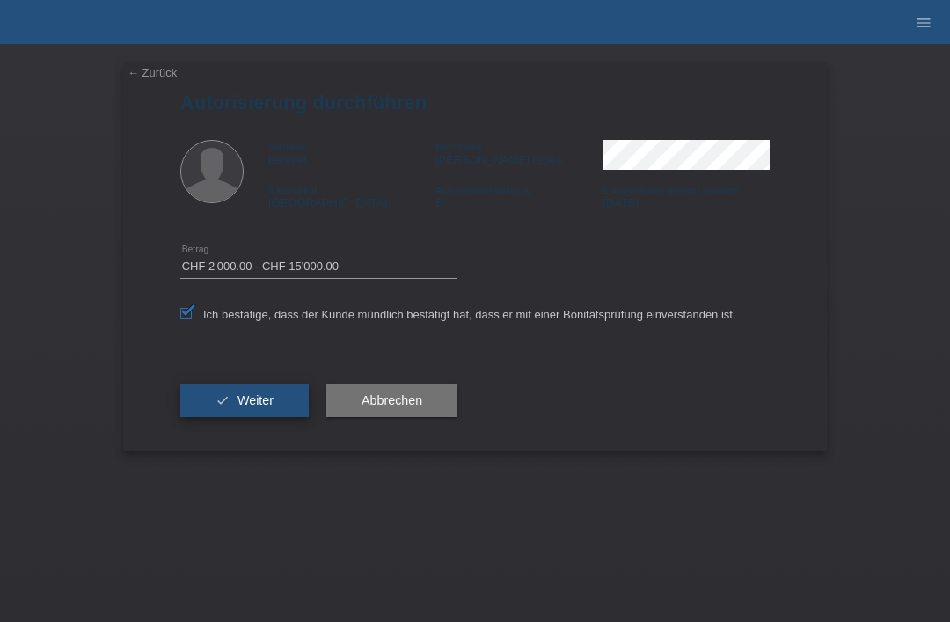
click at [238, 407] on span "Weiter" at bounding box center [255, 400] width 36 height 14
